Goal: Task Accomplishment & Management: Manage account settings

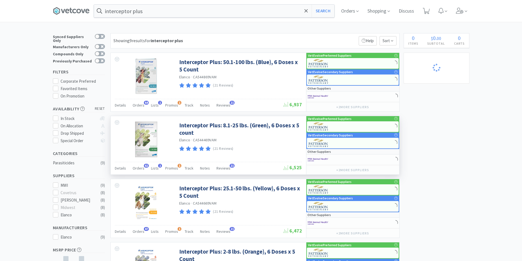
select select "1"
select select "5"
select select "2"
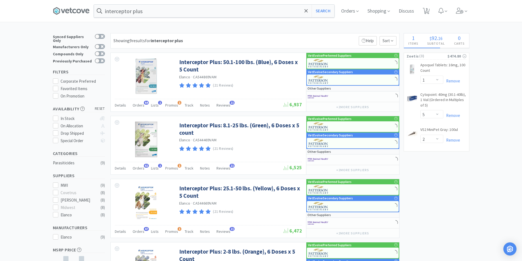
select select "1"
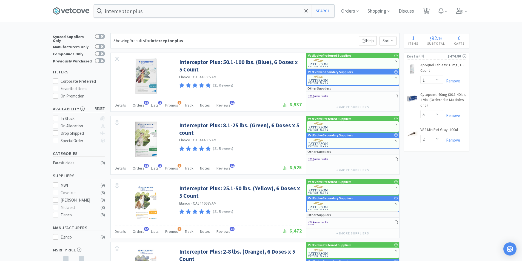
select select "1"
select select "5"
select select "4"
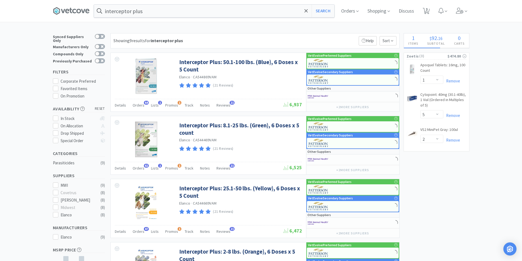
select select "1"
select select "3"
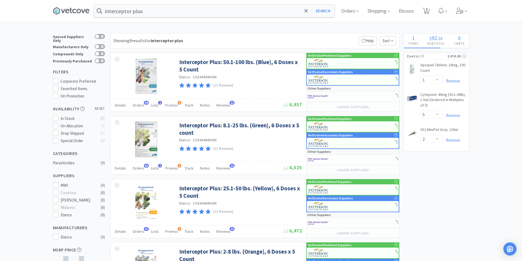
select select "1"
select select "2"
select select "1"
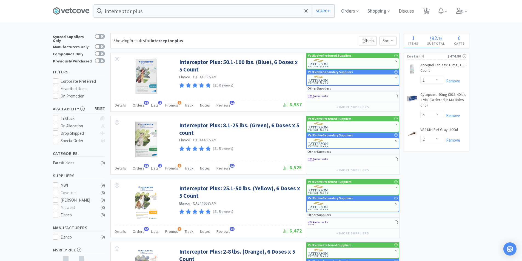
select select "1"
select select "2"
select select "1"
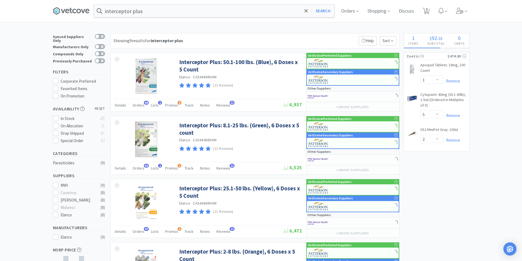
select select "1"
select select "3"
select select "4"
select select "1"
select select "3"
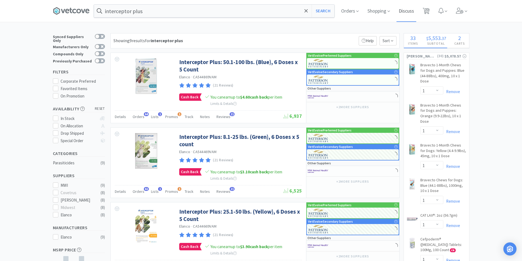
select select "2"
select select "1"
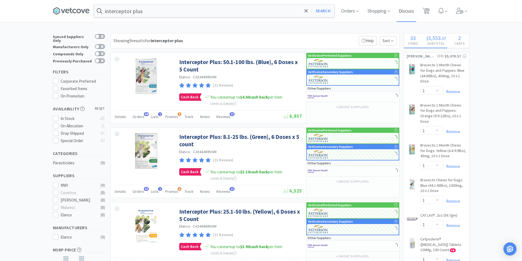
select select "3"
select select "2"
select select "10"
select select "1"
select select "4"
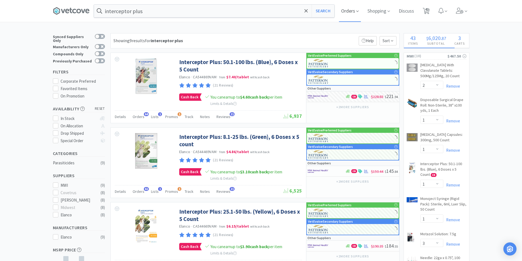
click at [349, 12] on span "Orders" at bounding box center [350, 11] width 22 height 22
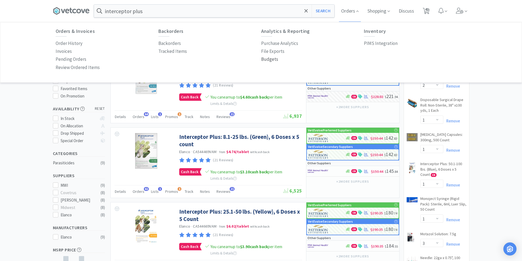
click at [266, 59] on p "Budgets" at bounding box center [269, 59] width 17 height 7
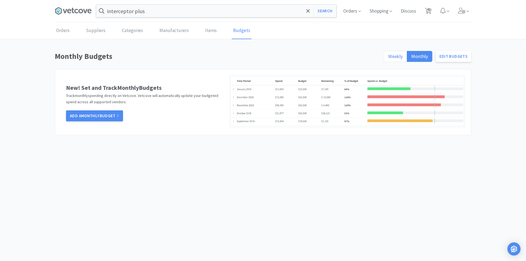
click at [393, 54] on span "Weekly" at bounding box center [395, 56] width 15 height 6
click at [388, 58] on input "Weekly" at bounding box center [388, 58] width 0 height 0
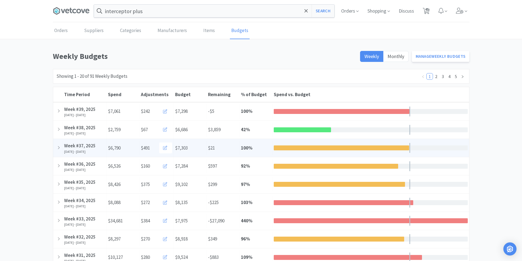
click at [436, 142] on div "Time Period Week #37, [DATE], 2025 - [DATE] Spend $6,790 $491 Budget $7,303 Rem…" at bounding box center [261, 148] width 416 height 18
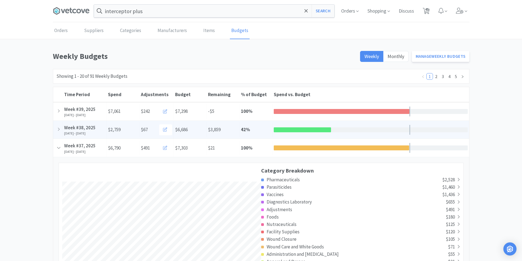
scroll to position [993, 416]
